Goal: Task Accomplishment & Management: Use online tool/utility

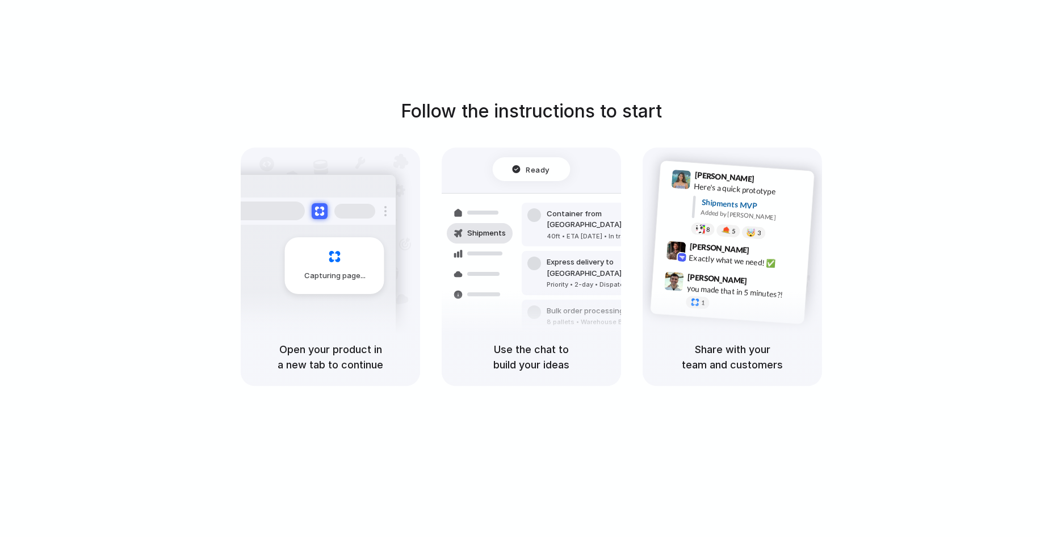
click at [520, 268] on div at bounding box center [520, 268] width 0 height 0
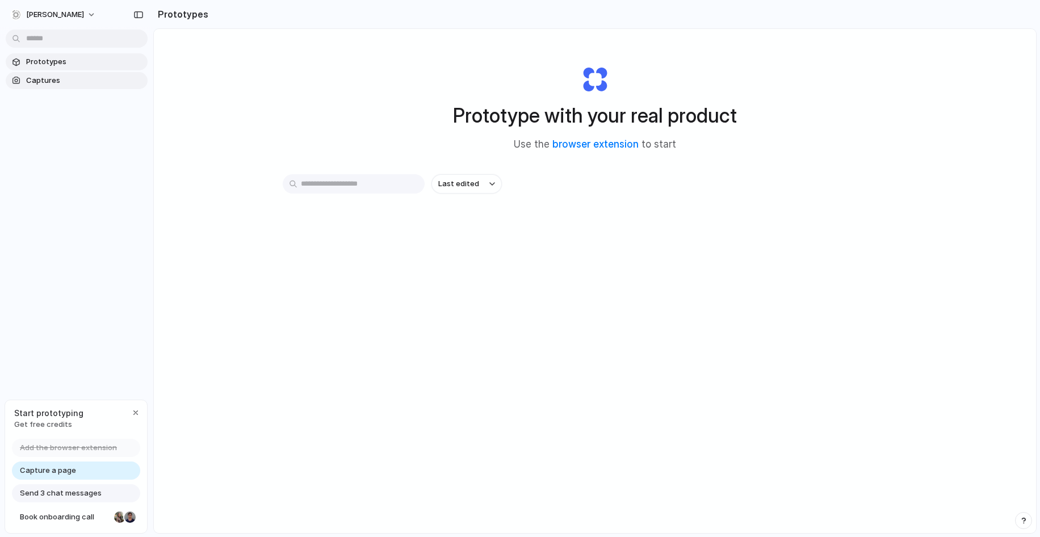
click at [32, 74] on link "Captures" at bounding box center [77, 80] width 142 height 17
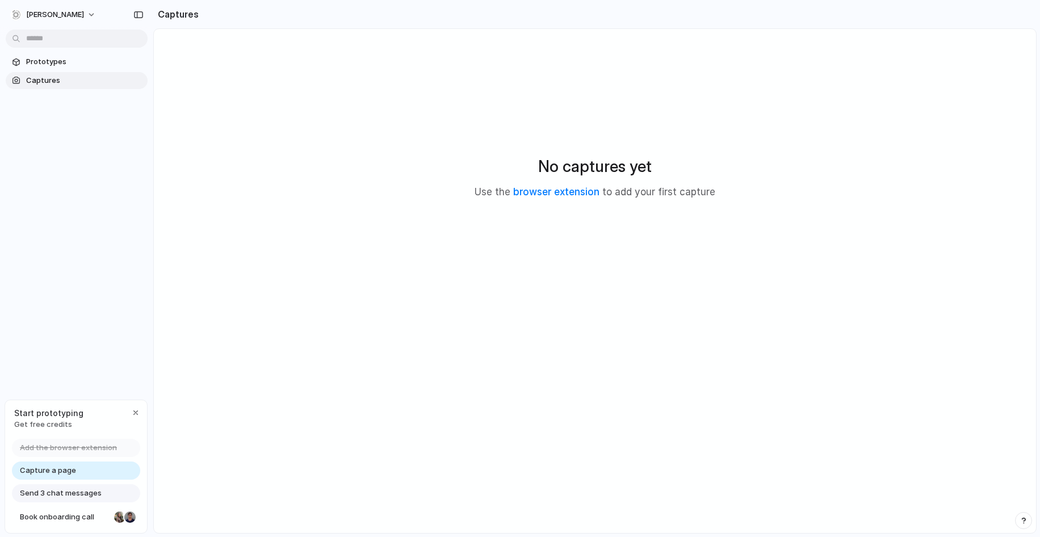
click at [76, 470] on div "Capture a page" at bounding box center [76, 470] width 128 height 18
click at [67, 493] on span "Send 3 chat messages" at bounding box center [61, 492] width 82 height 11
click at [65, 65] on span "Prototypes" at bounding box center [84, 61] width 117 height 11
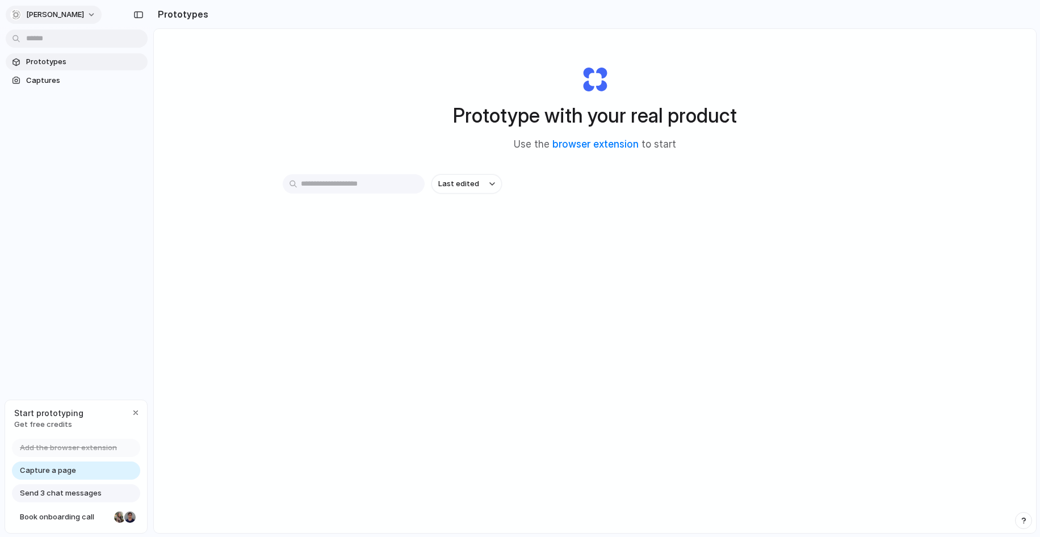
click at [44, 15] on span "KRING" at bounding box center [55, 14] width 58 height 11
click at [177, 16] on div "Settings Invite members Change theme Sign out" at bounding box center [520, 268] width 1040 height 537
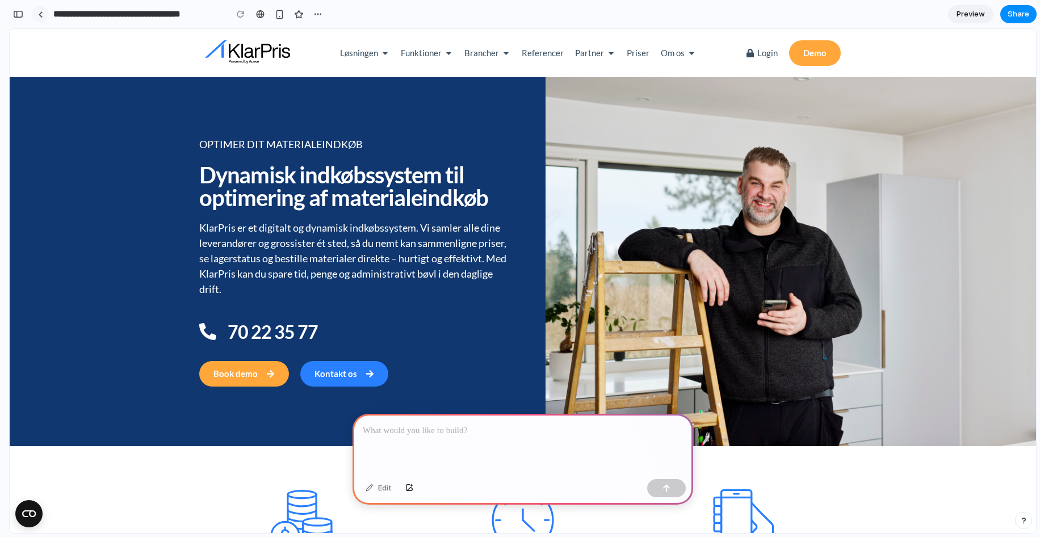
click at [40, 16] on div at bounding box center [40, 14] width 5 height 6
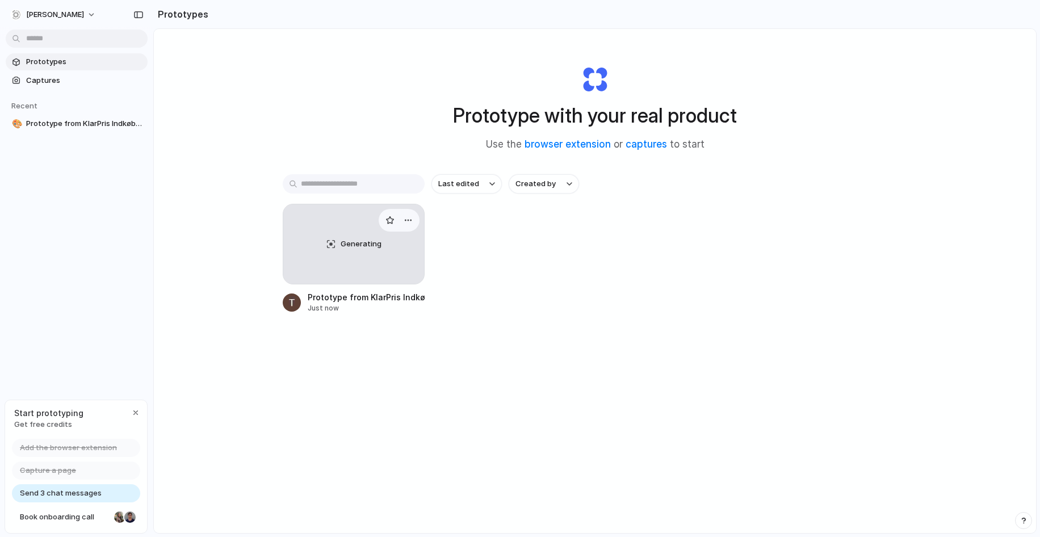
click at [347, 275] on div "Generating" at bounding box center [353, 243] width 141 height 79
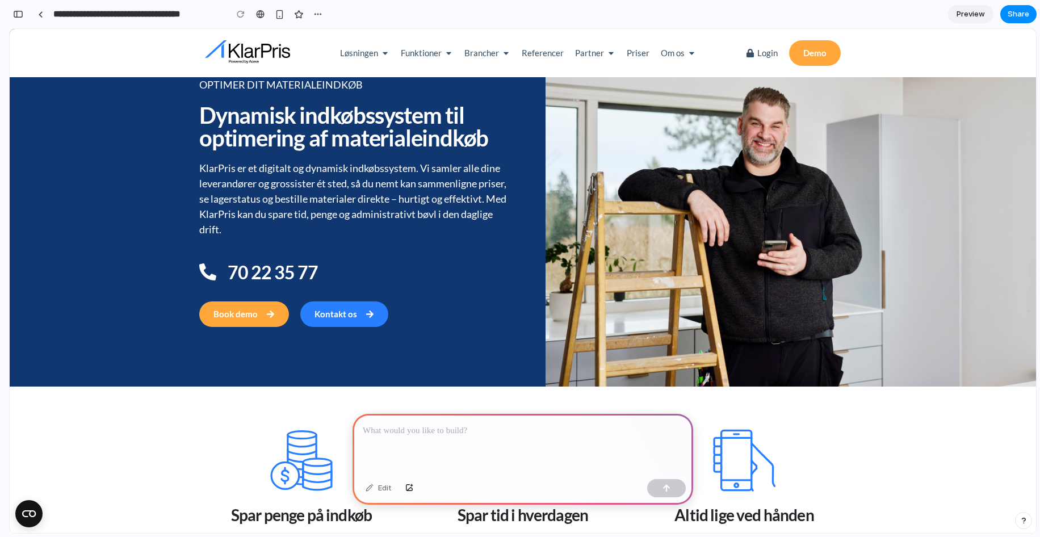
scroll to position [357, 0]
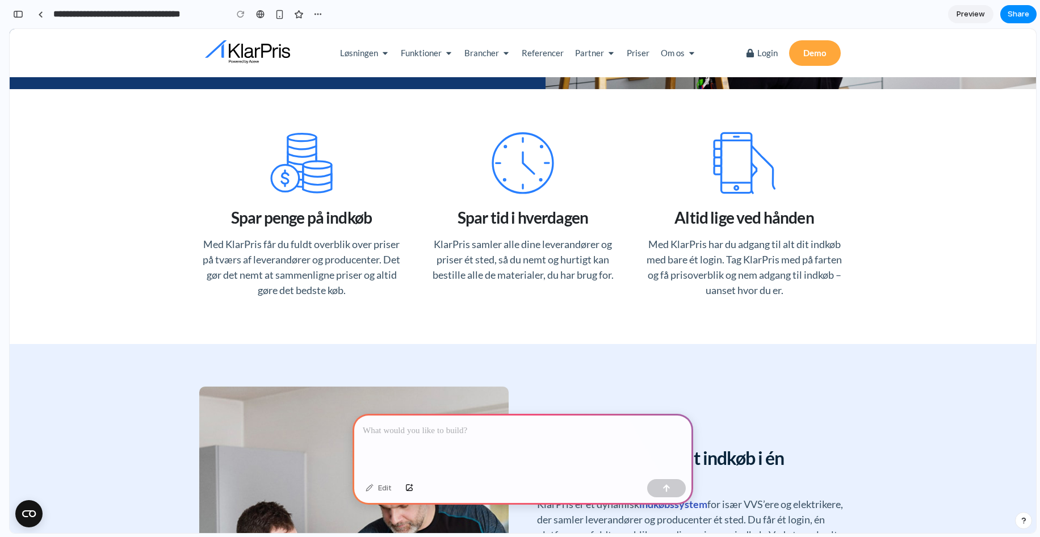
click at [440, 441] on div at bounding box center [522, 444] width 341 height 61
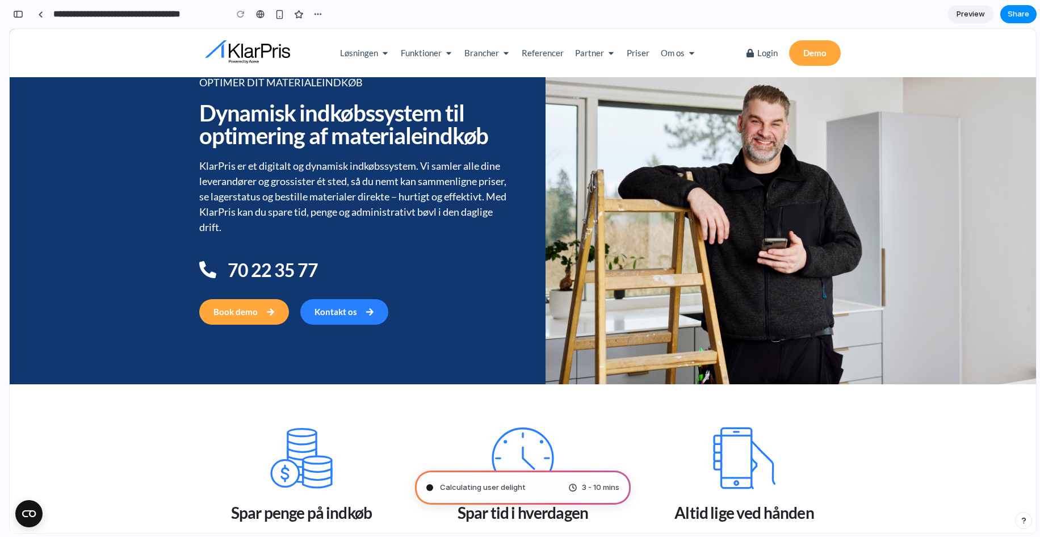
scroll to position [163, 0]
